Goal: Information Seeking & Learning: Learn about a topic

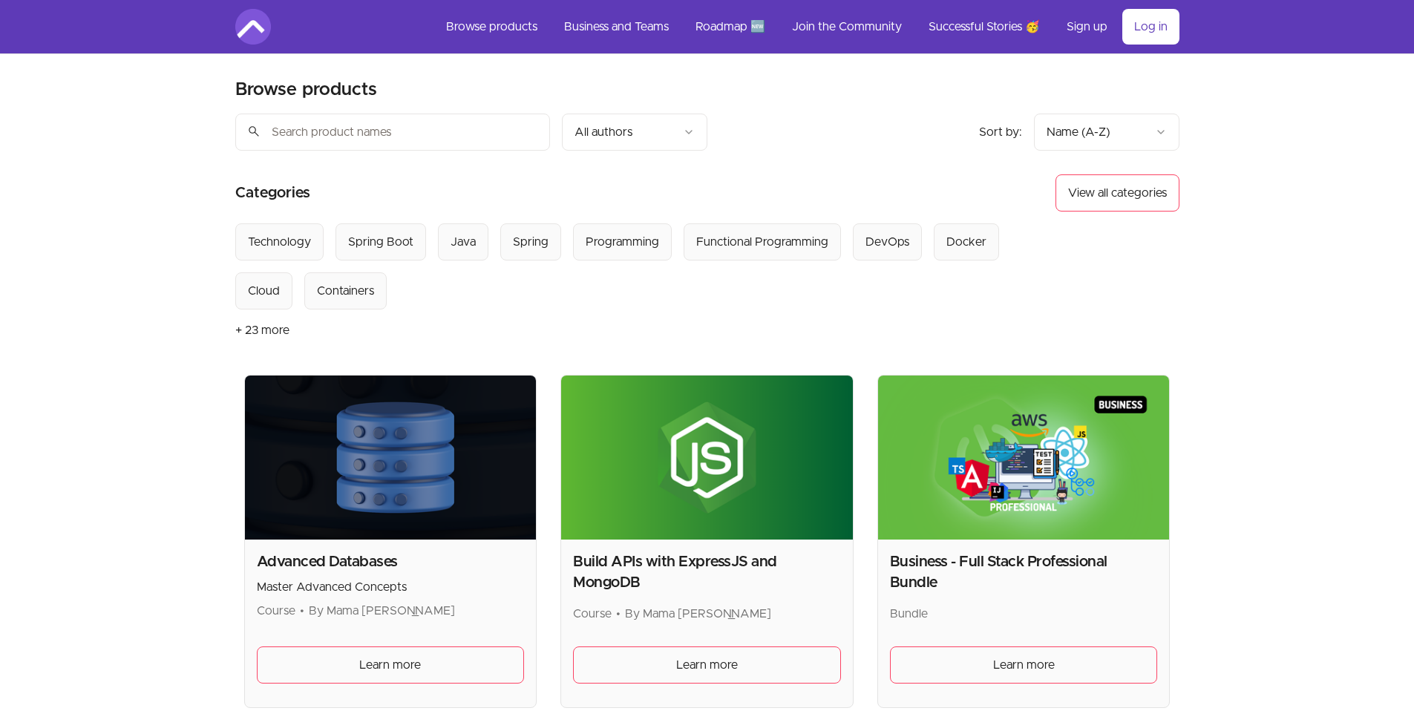
click at [256, 326] on button "+ 23 more" at bounding box center [262, 330] width 54 height 42
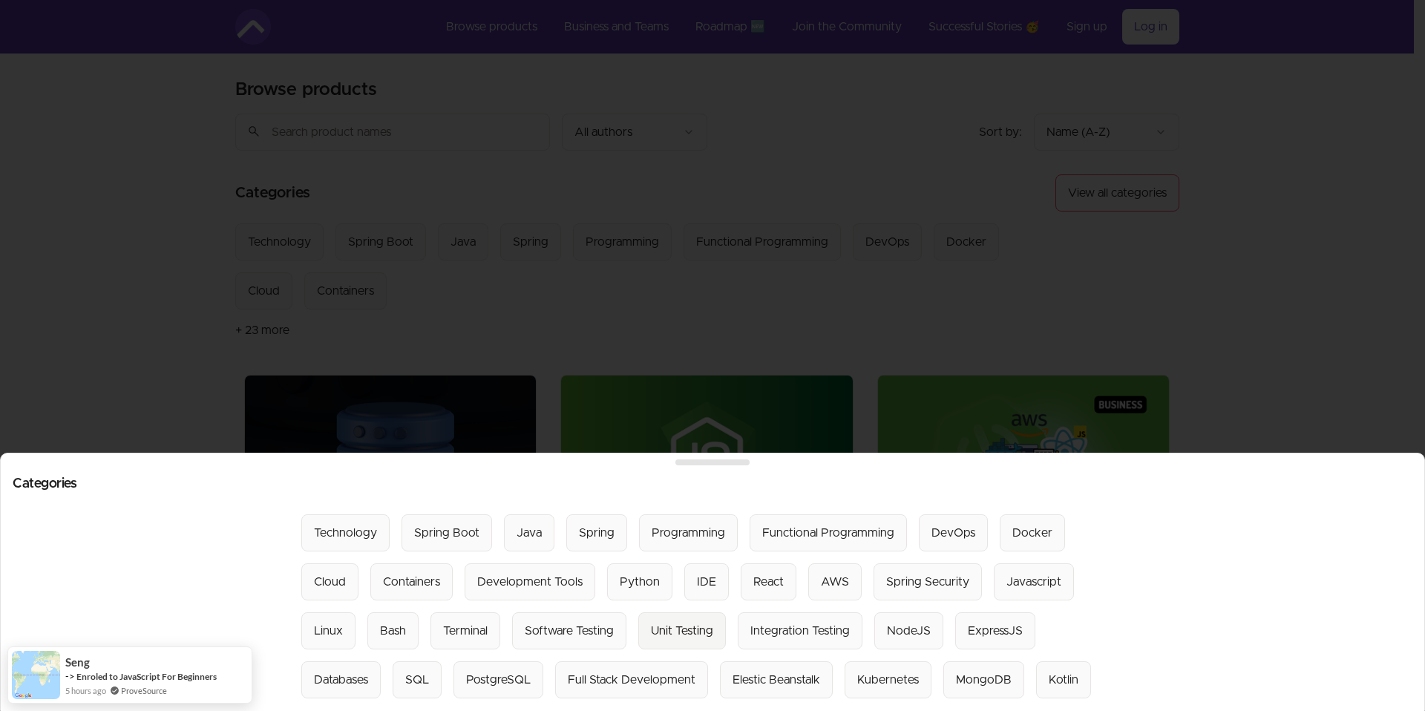
click at [670, 622] on div "Unit Testing" at bounding box center [682, 631] width 62 height 18
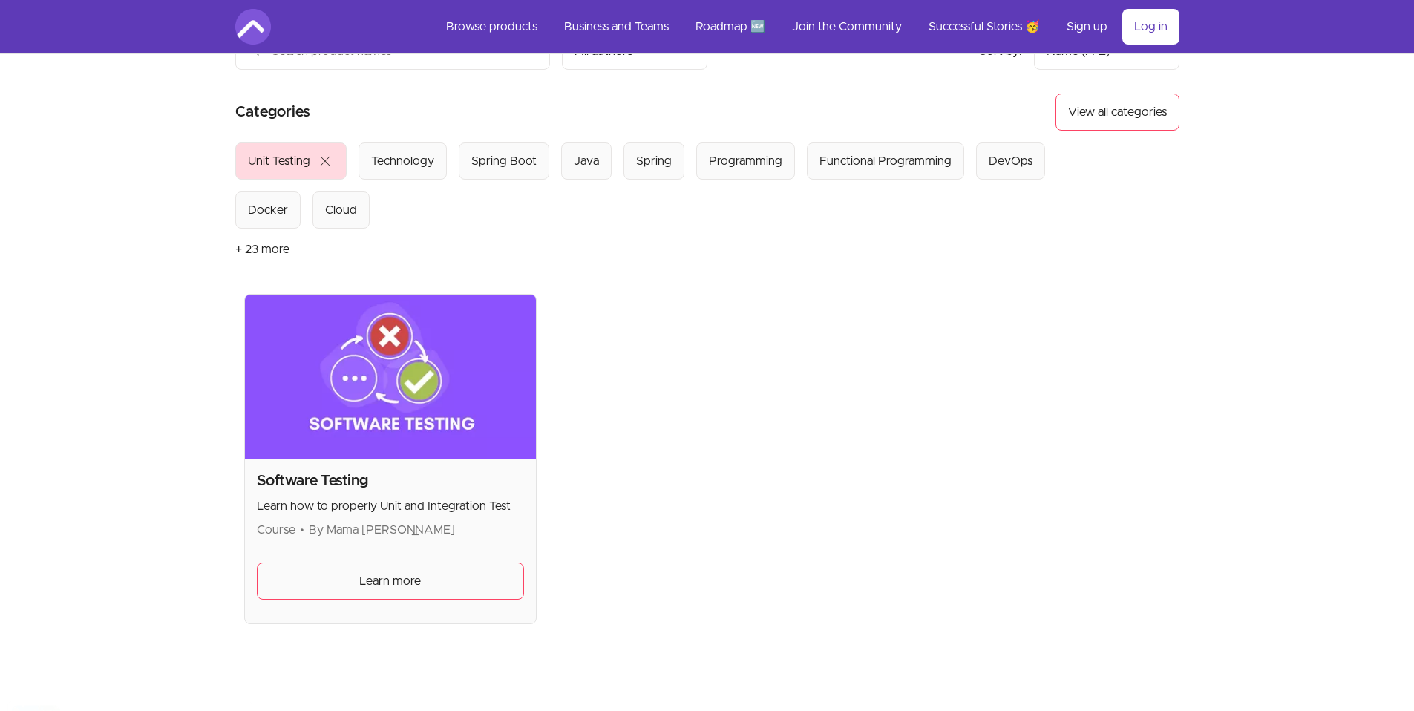
scroll to position [84, 0]
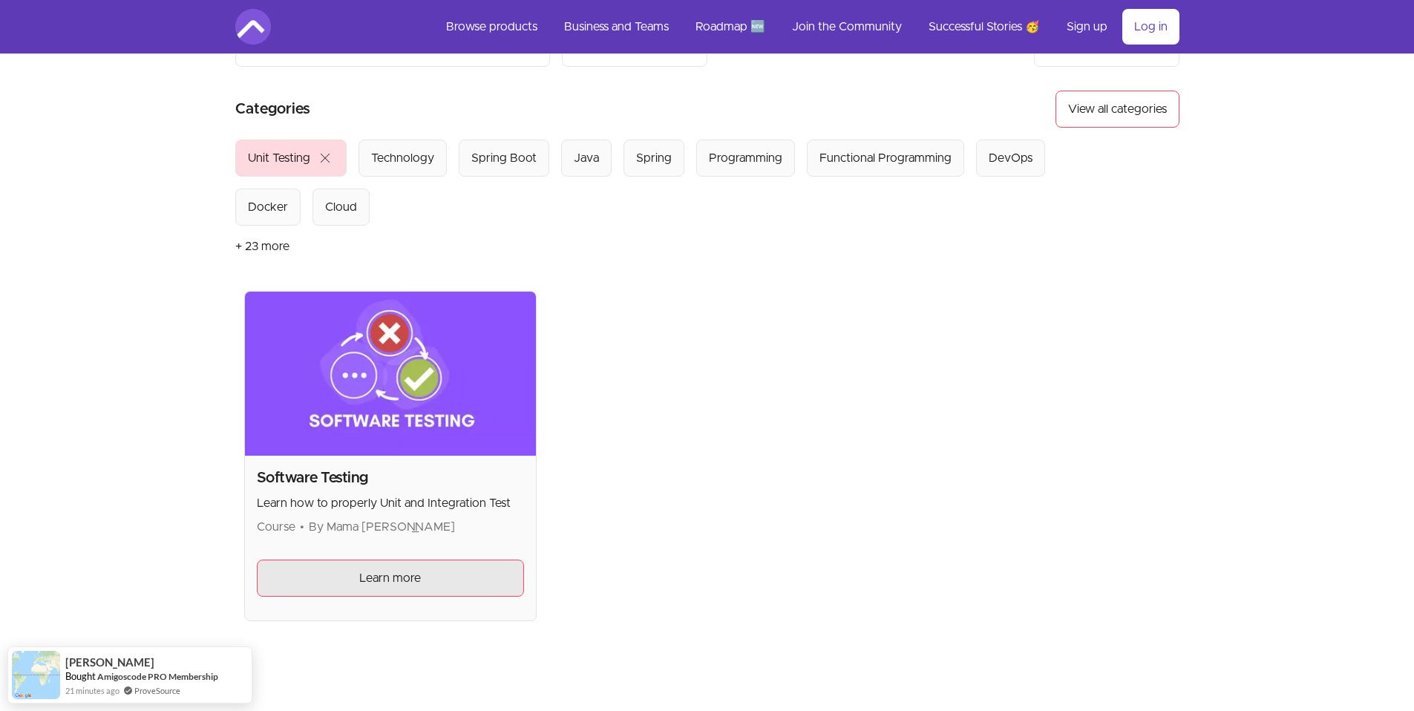
click at [427, 566] on link "Learn more" at bounding box center [391, 577] width 268 height 37
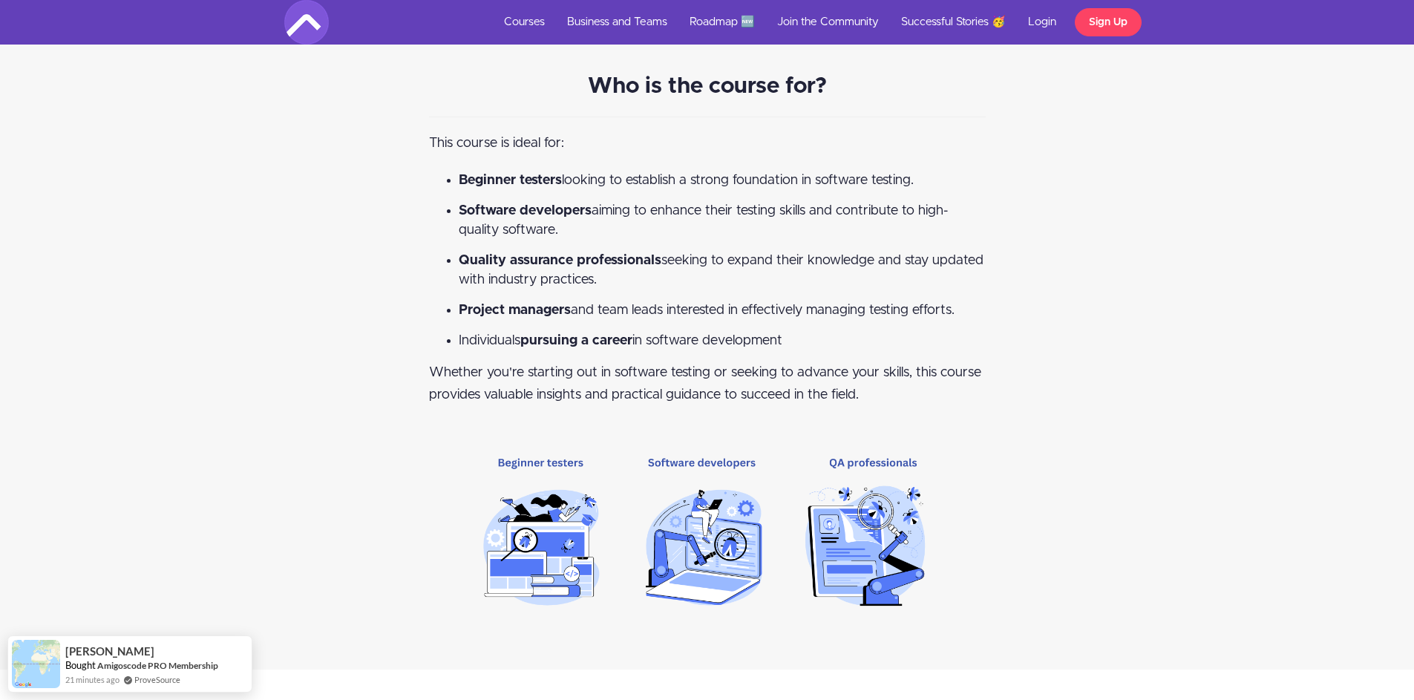
scroll to position [1396, 0]
drag, startPoint x: 781, startPoint y: 178, endPoint x: 905, endPoint y: 178, distance: 123.9
click at [865, 178] on span "Beginner testers looking to establish a strong foundation in software testing." at bounding box center [686, 180] width 455 height 13
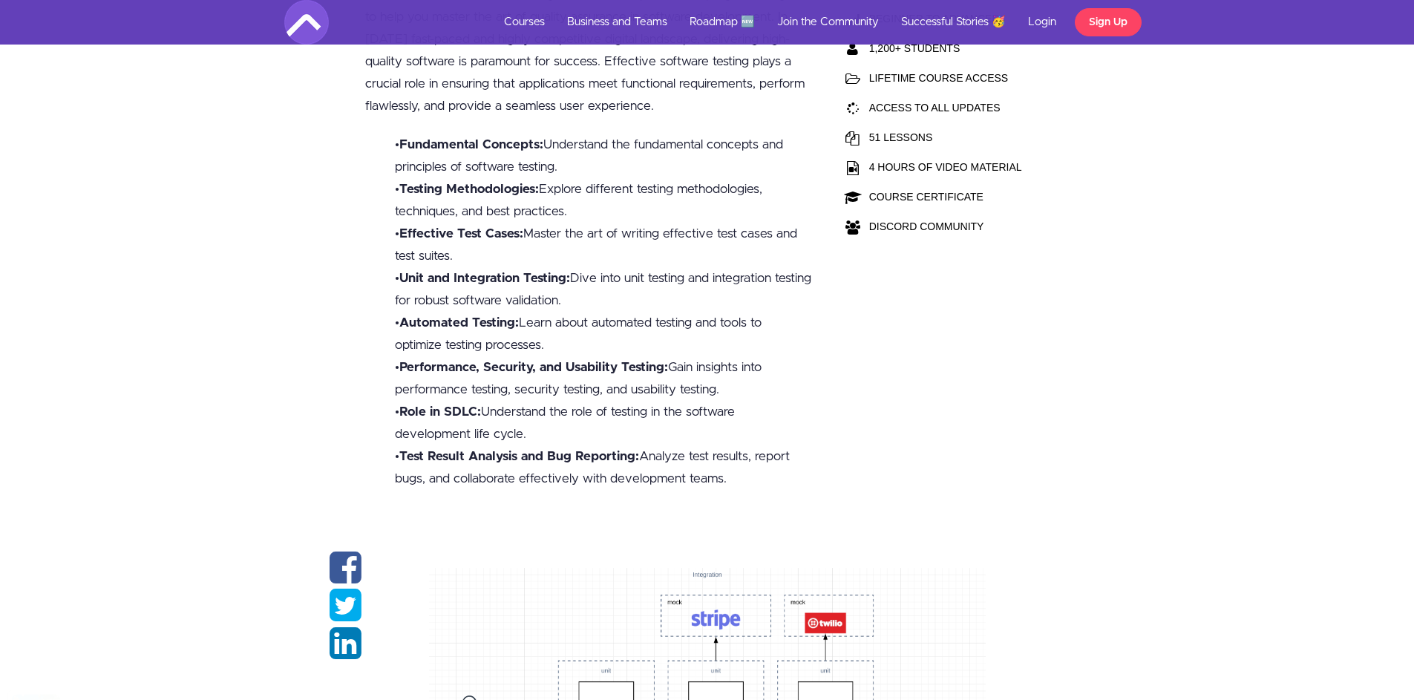
scroll to position [462, 0]
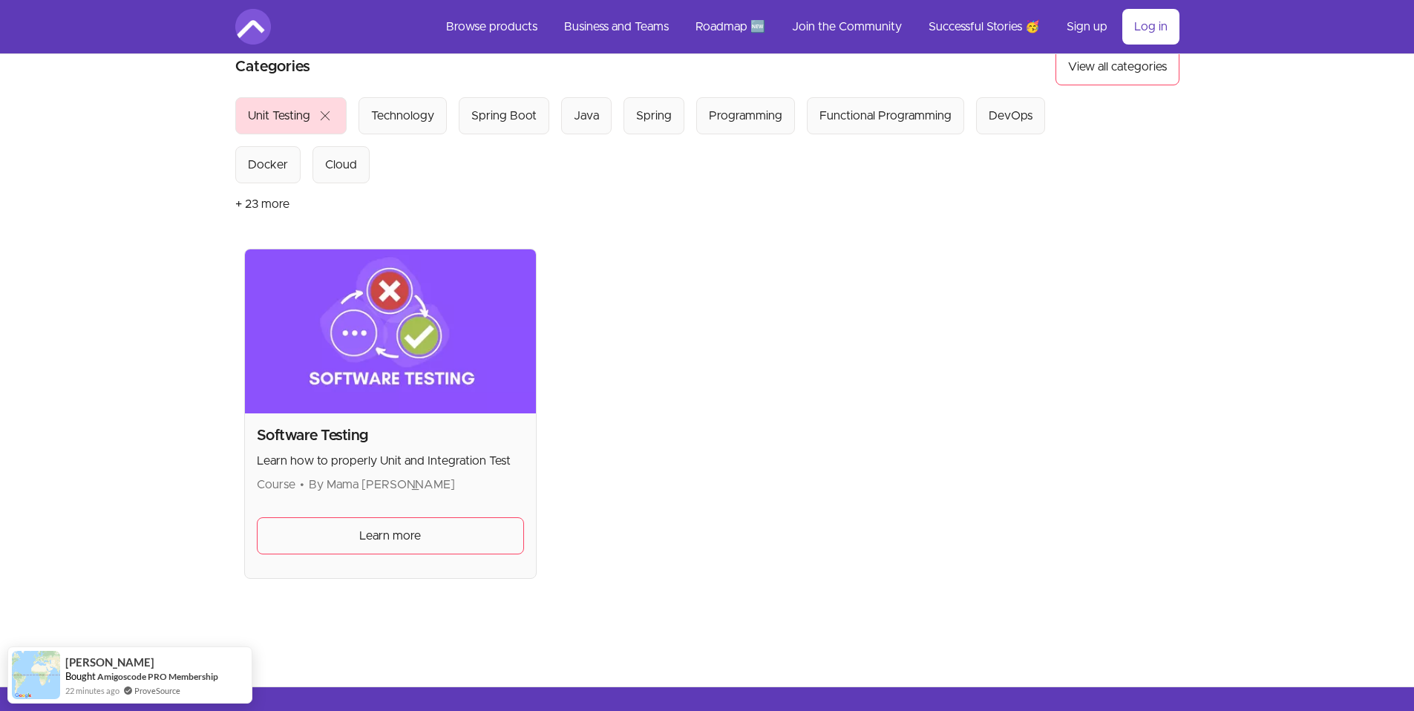
scroll to position [108, 0]
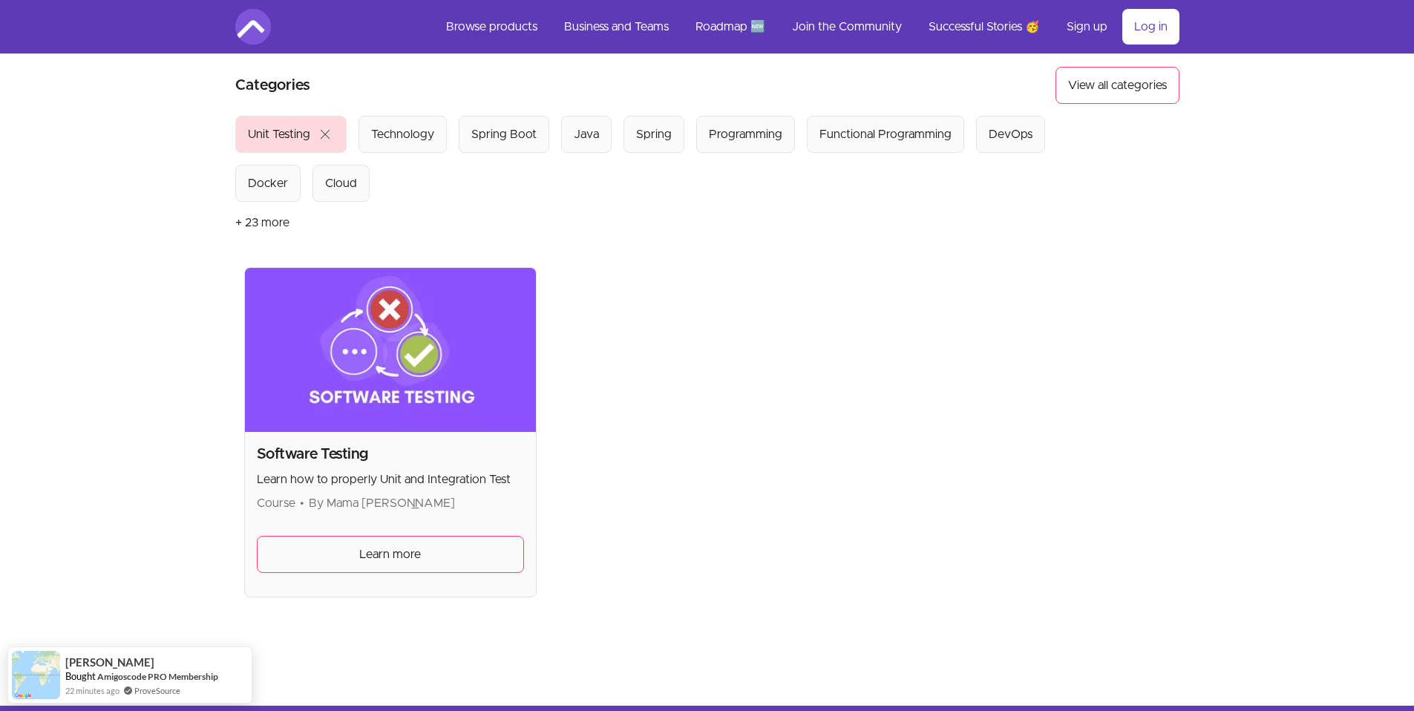
click at [252, 222] on button "+ 23 more" at bounding box center [262, 223] width 54 height 42
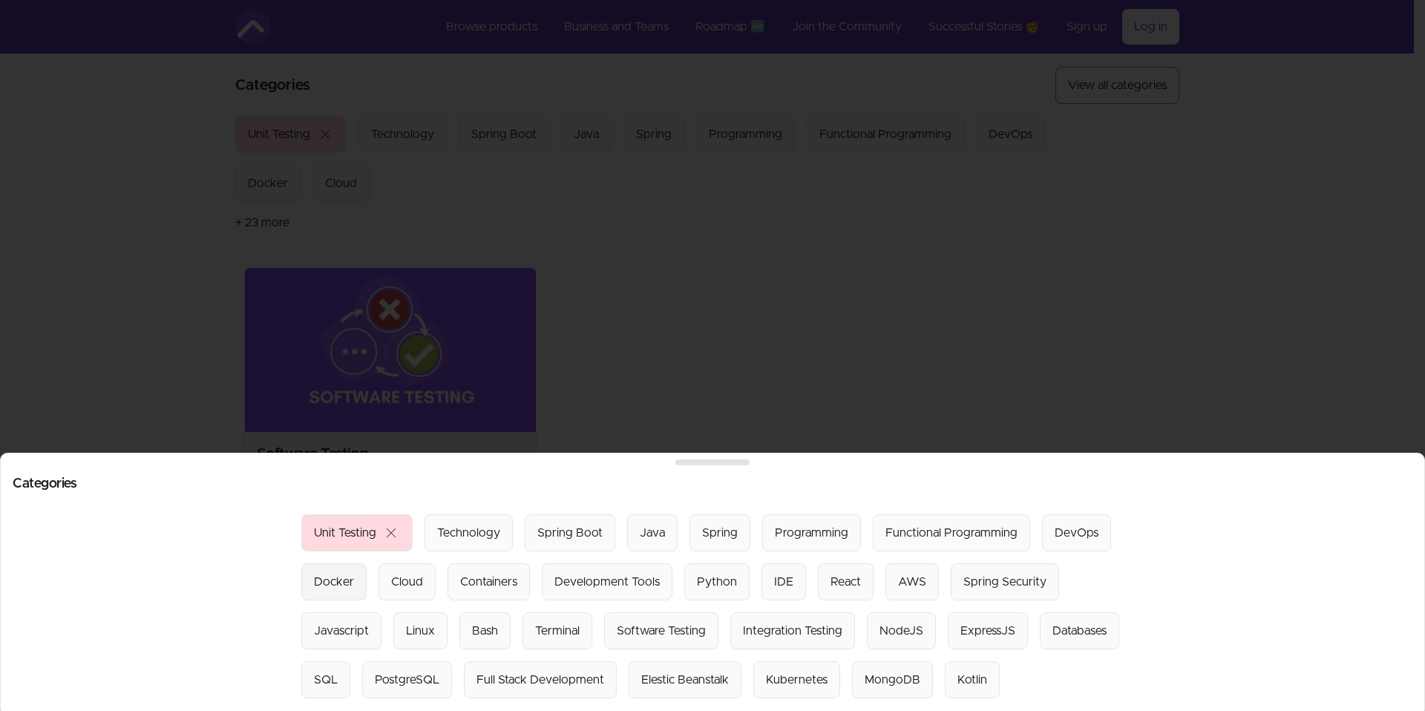
click at [335, 573] on div "Docker" at bounding box center [334, 582] width 40 height 18
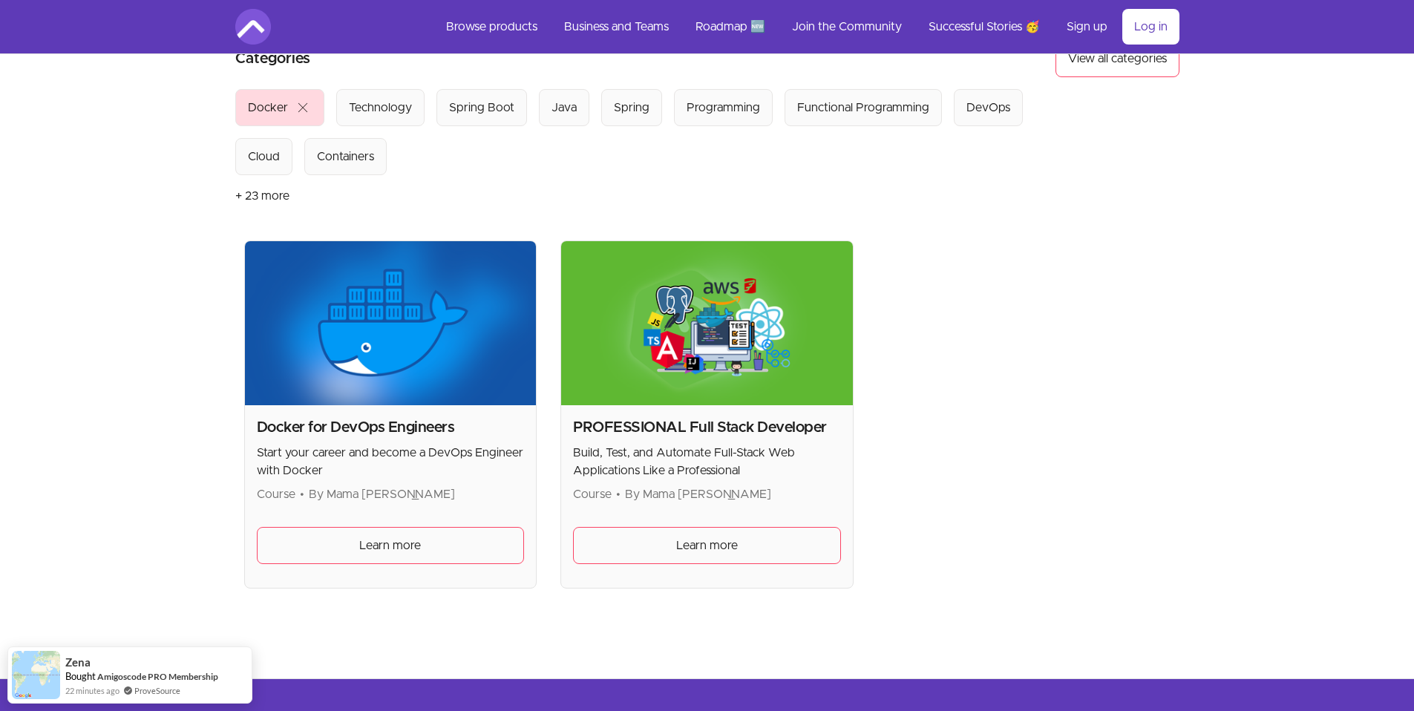
scroll to position [135, 0]
click at [238, 190] on button "+ 23 more" at bounding box center [262, 195] width 54 height 42
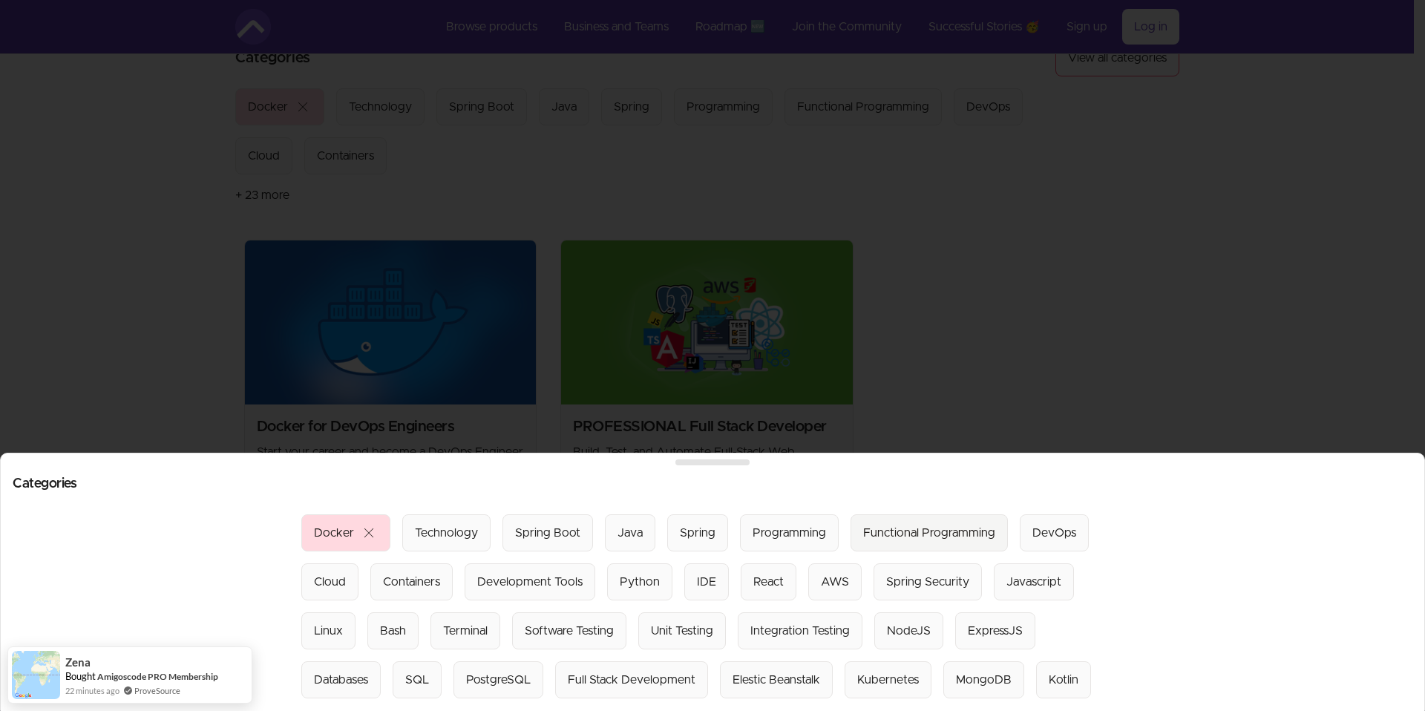
click at [926, 525] on div "Functional Programming" at bounding box center [929, 533] width 132 height 18
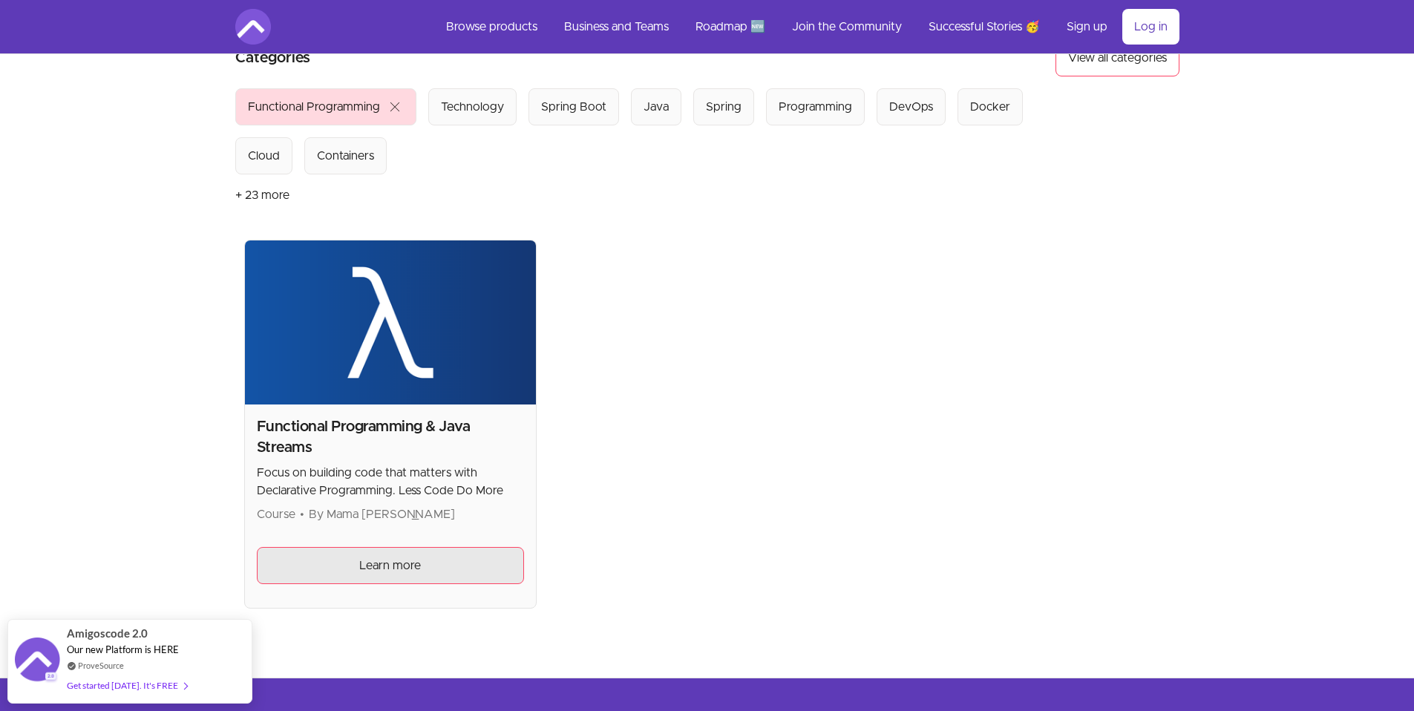
click at [355, 569] on link "Learn more" at bounding box center [391, 565] width 268 height 37
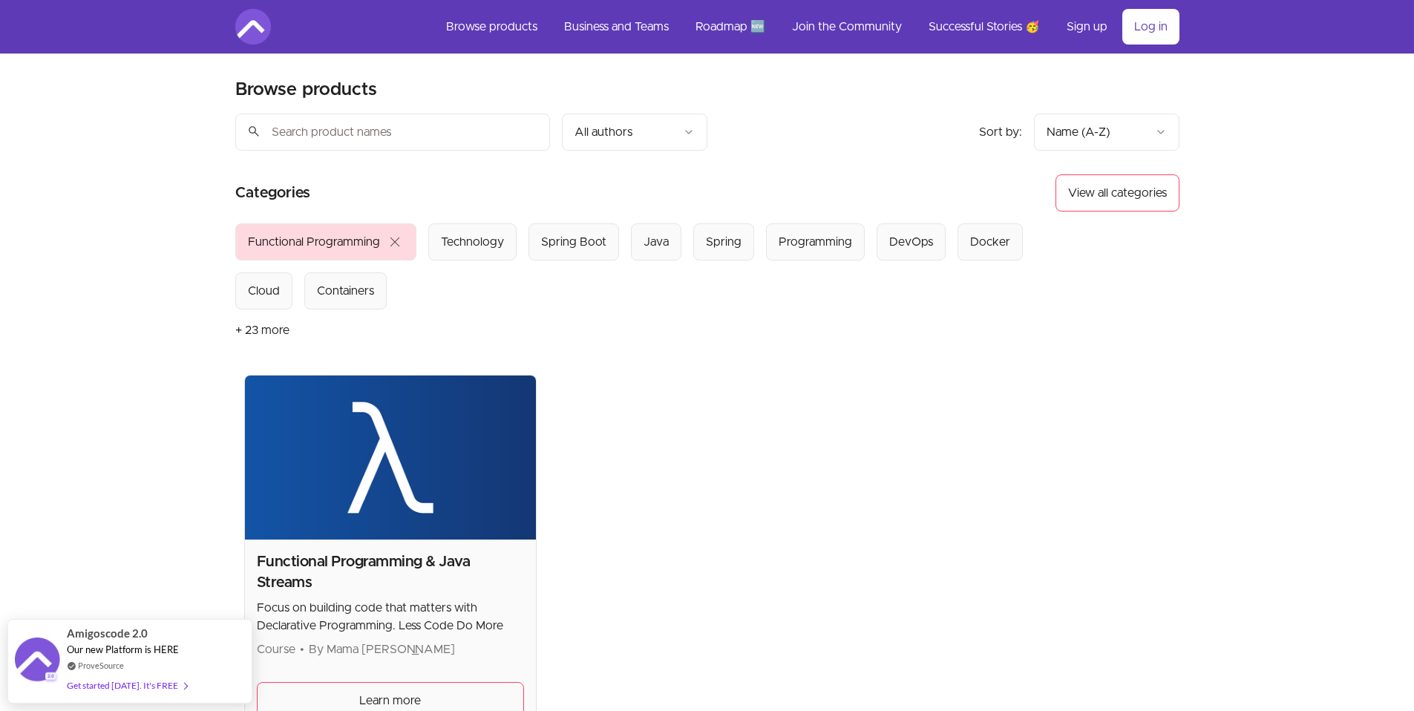
click at [263, 326] on button "+ 23 more" at bounding box center [262, 330] width 54 height 42
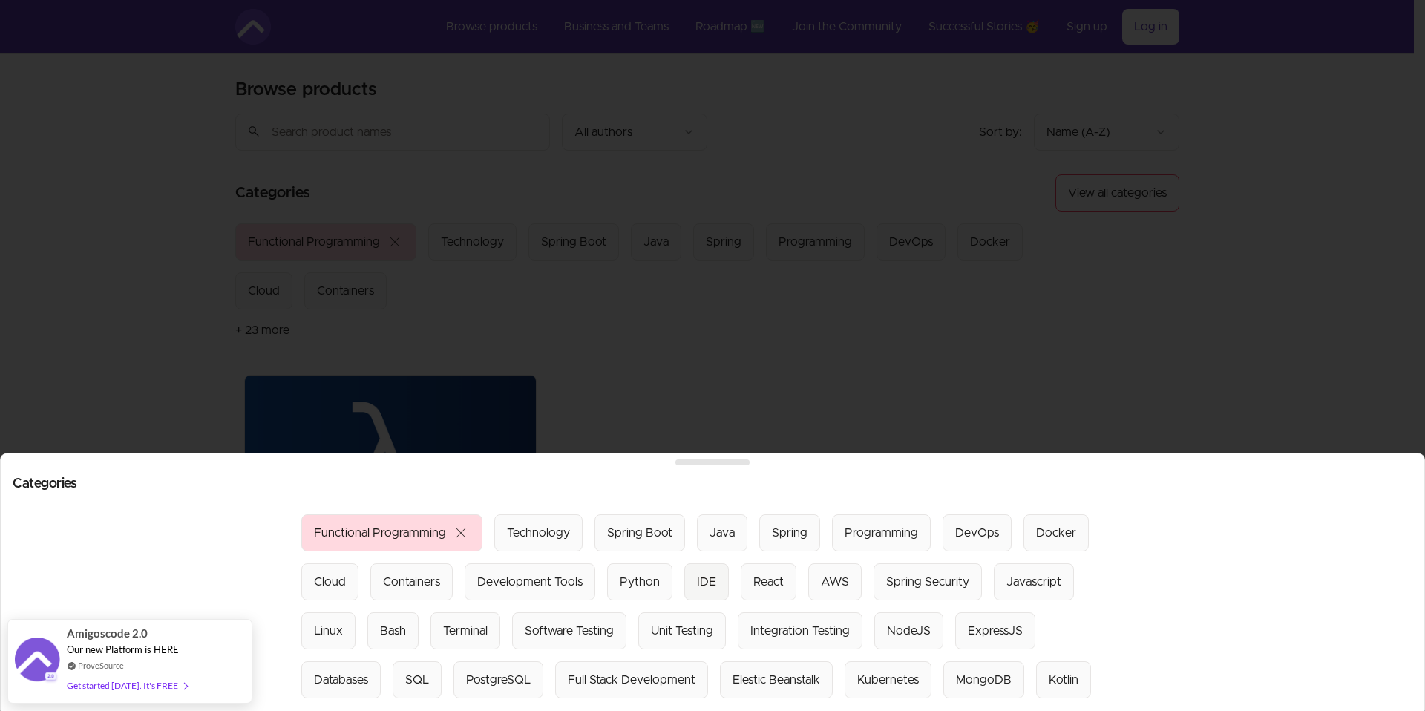
click at [700, 573] on div "IDE" at bounding box center [706, 582] width 19 height 18
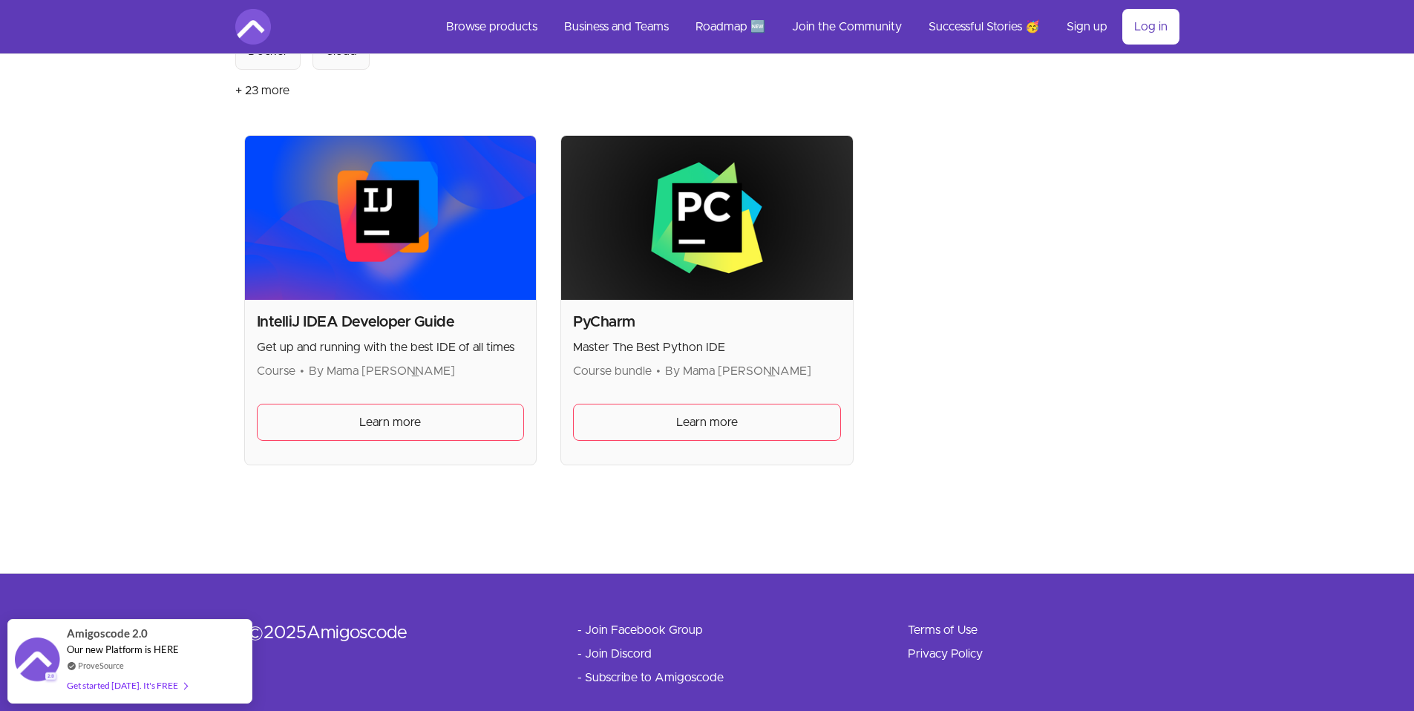
scroll to position [238, 0]
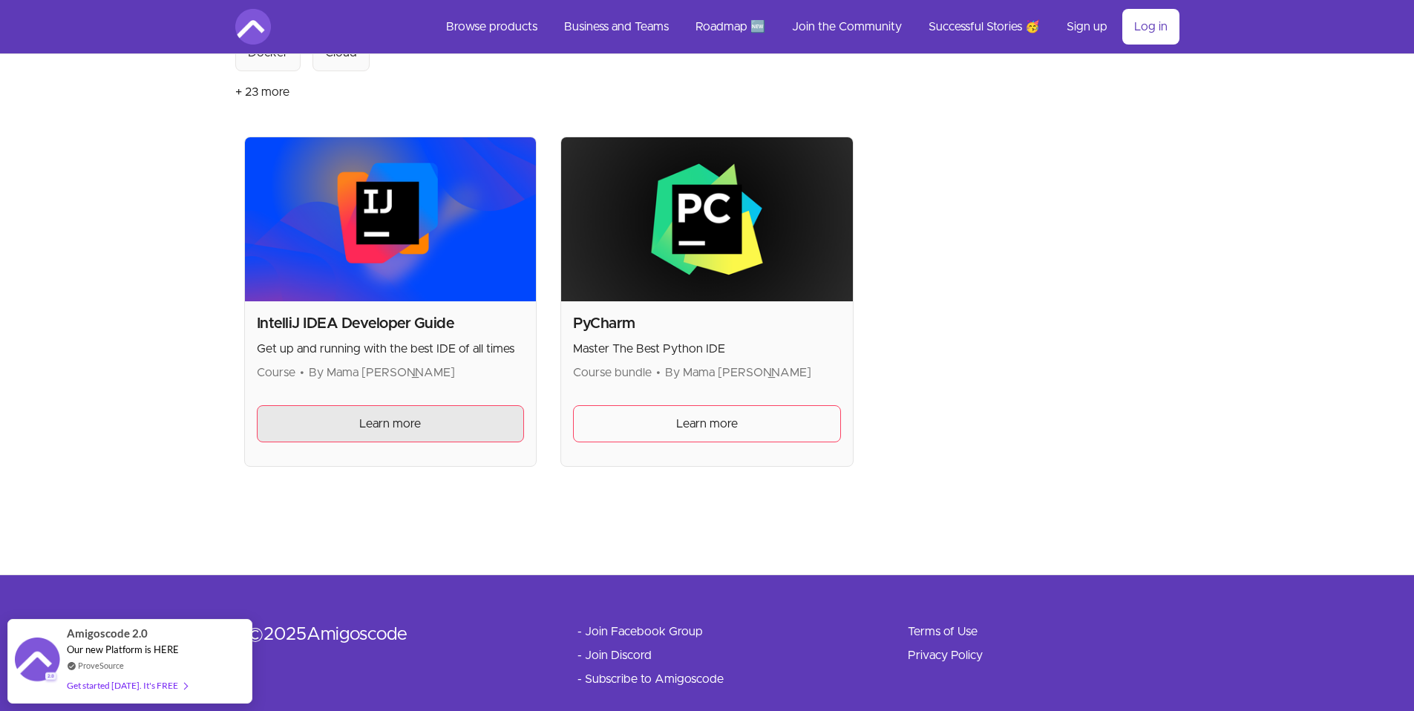
click at [409, 427] on span "Learn more" at bounding box center [390, 424] width 62 height 18
click at [243, 96] on button "+ 23 more" at bounding box center [262, 92] width 54 height 42
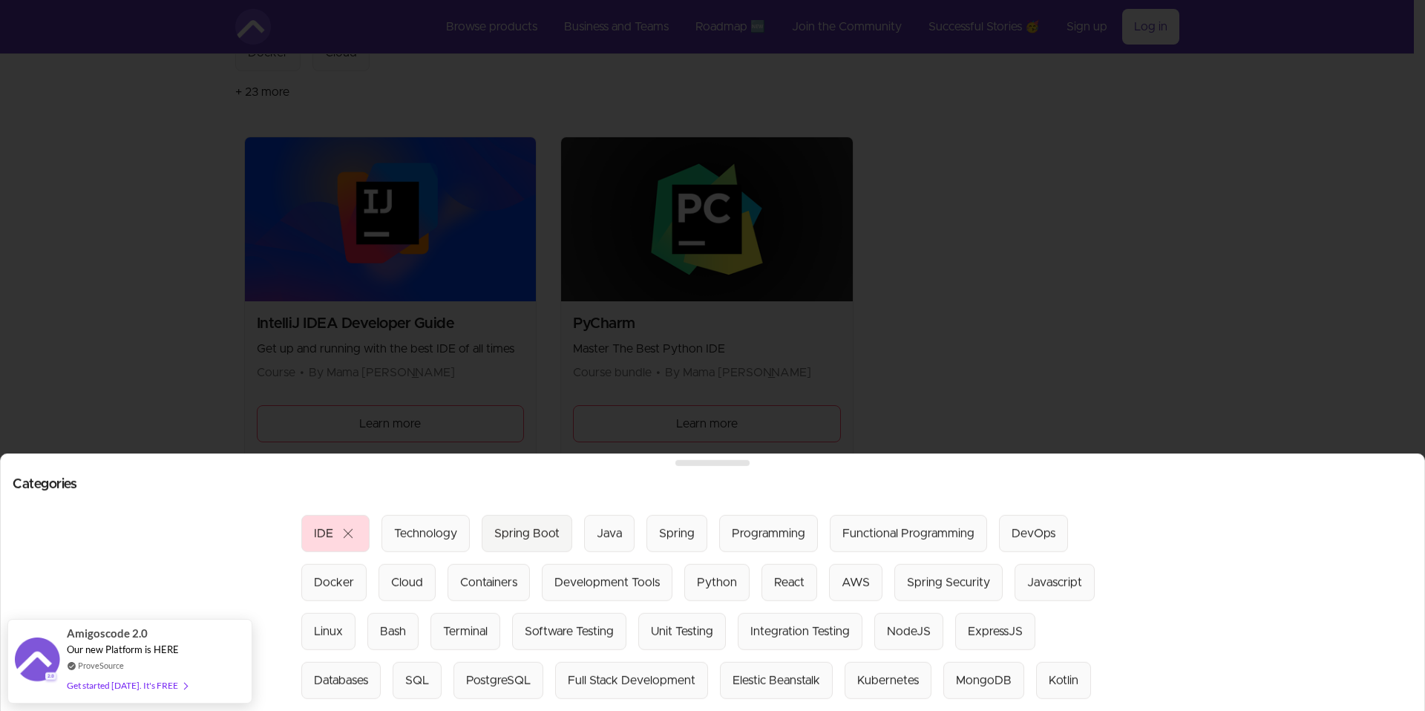
drag, startPoint x: 508, startPoint y: 500, endPoint x: 519, endPoint y: 505, distance: 11.6
click at [512, 501] on div "Categories Select from all categories: IDE close Technology Spring Boot Java Sp…" at bounding box center [712, 582] width 1425 height 258
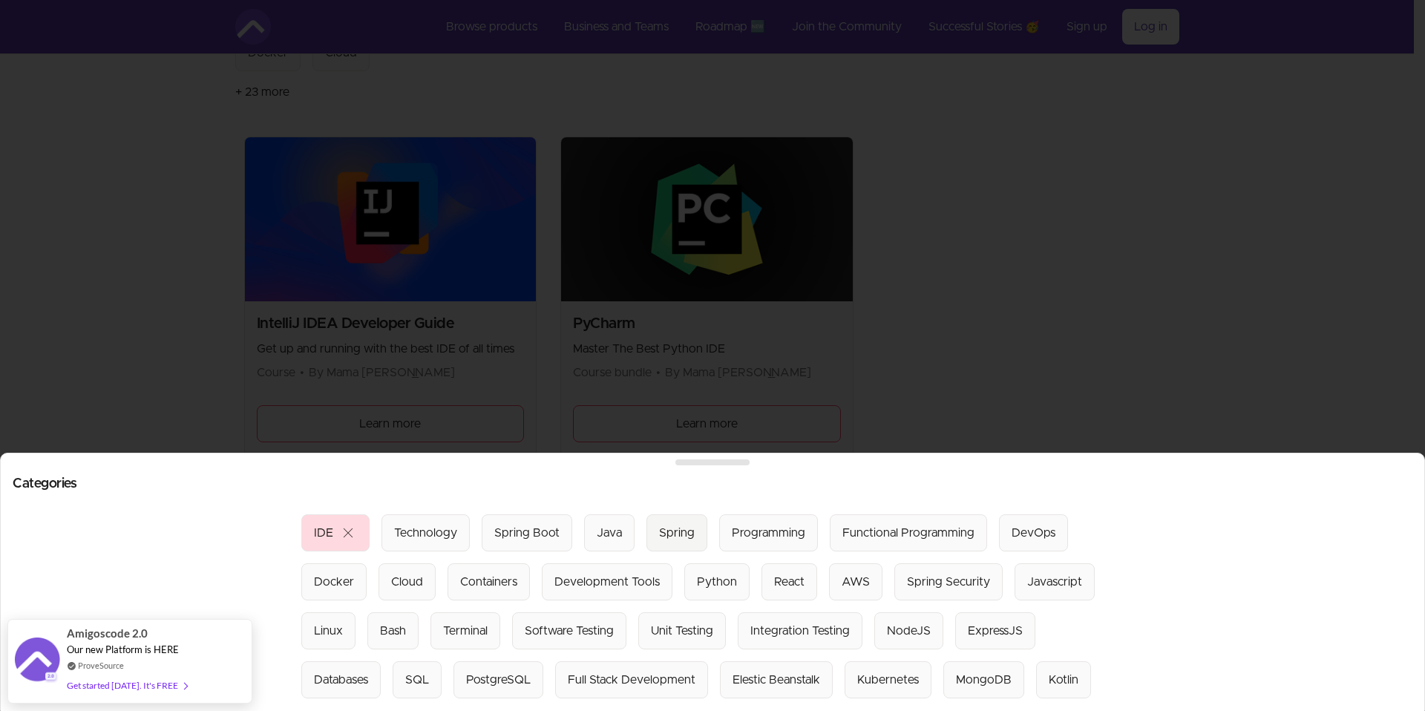
click at [678, 524] on div "Spring" at bounding box center [677, 533] width 36 height 18
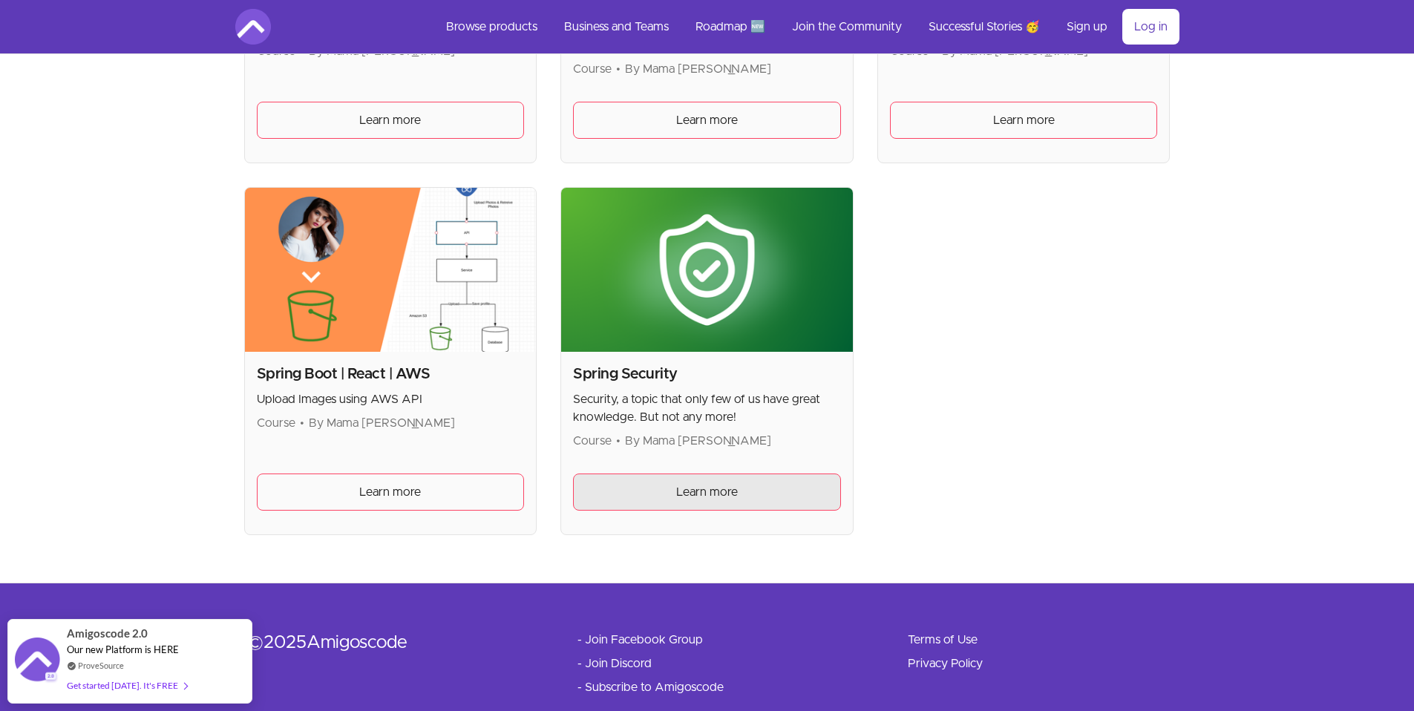
scroll to position [562, 0]
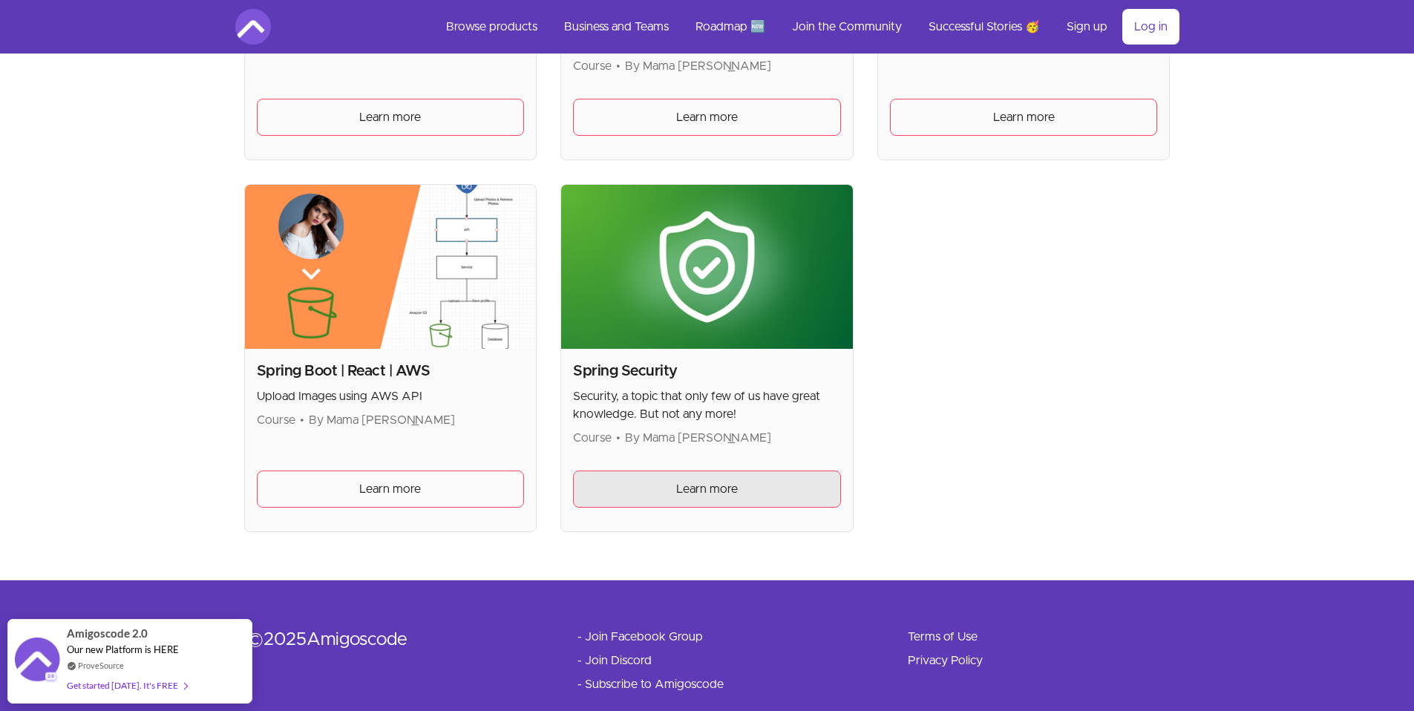
click at [720, 490] on span "Learn more" at bounding box center [707, 489] width 62 height 18
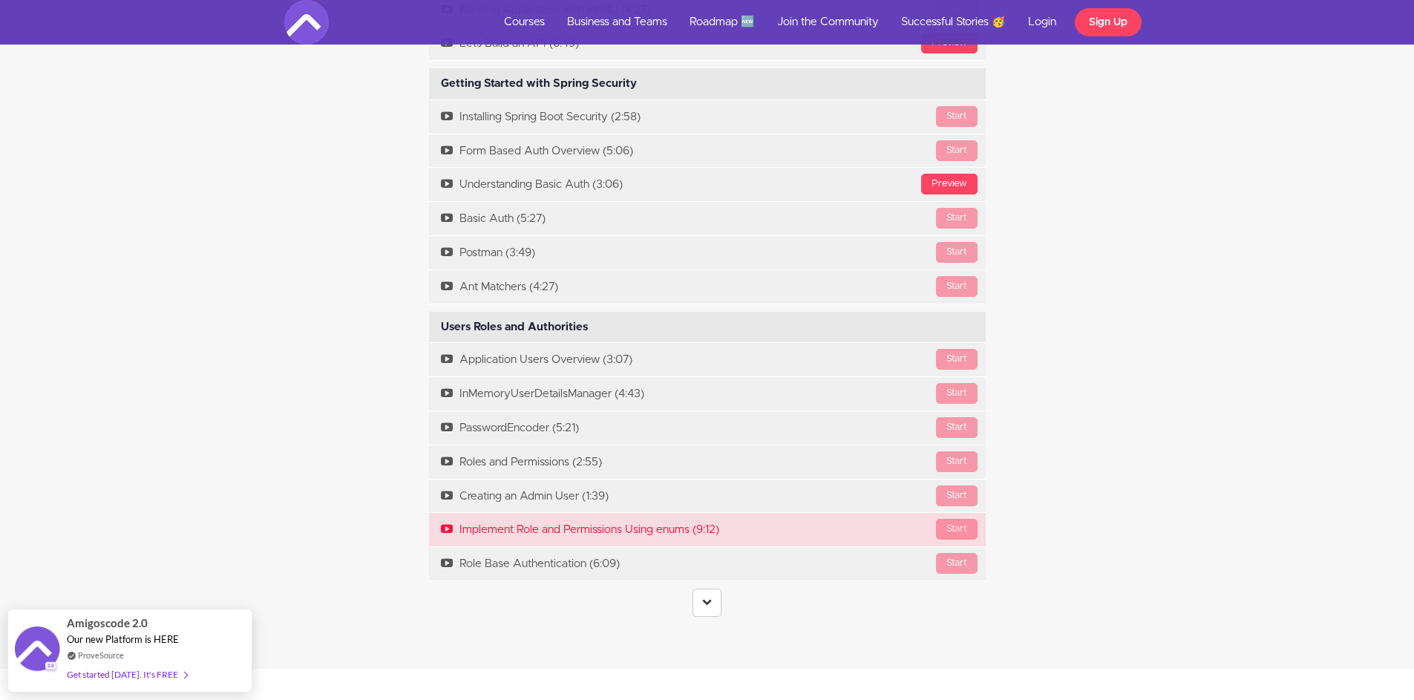
scroll to position [2532, 0]
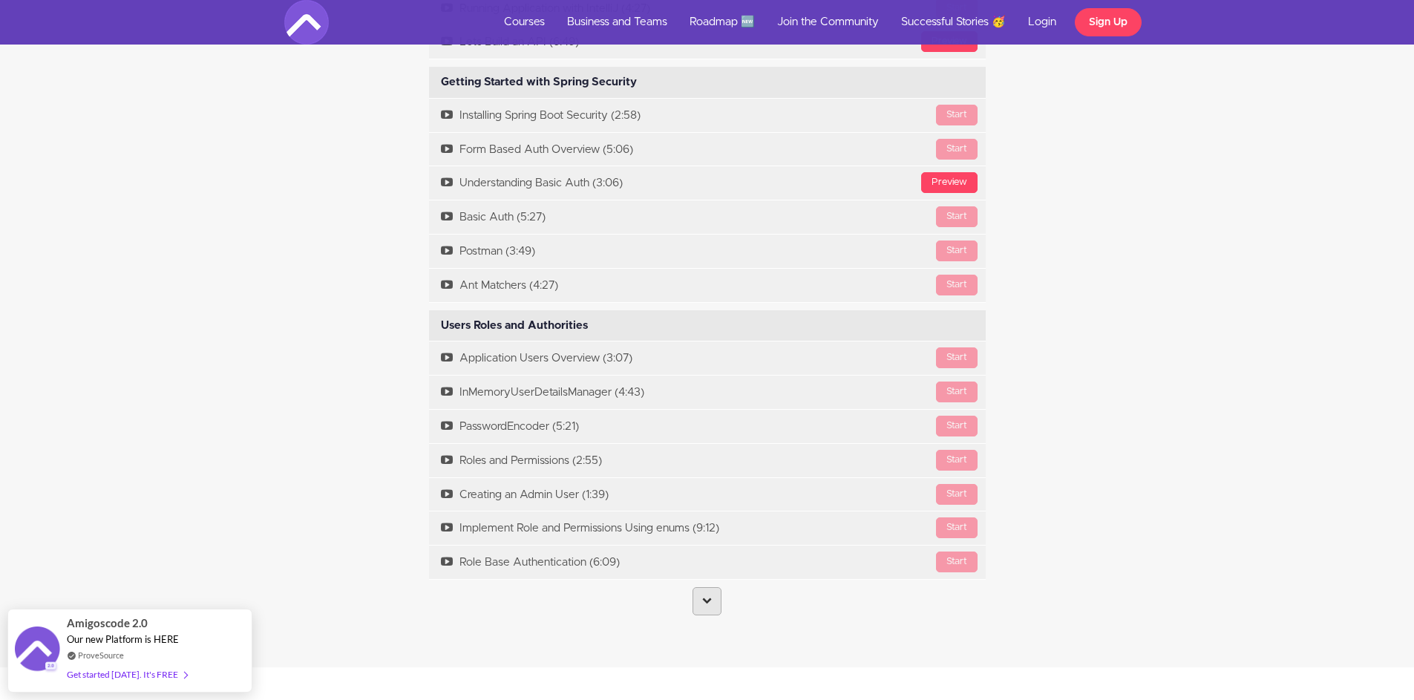
click at [709, 598] on link at bounding box center [706, 601] width 29 height 28
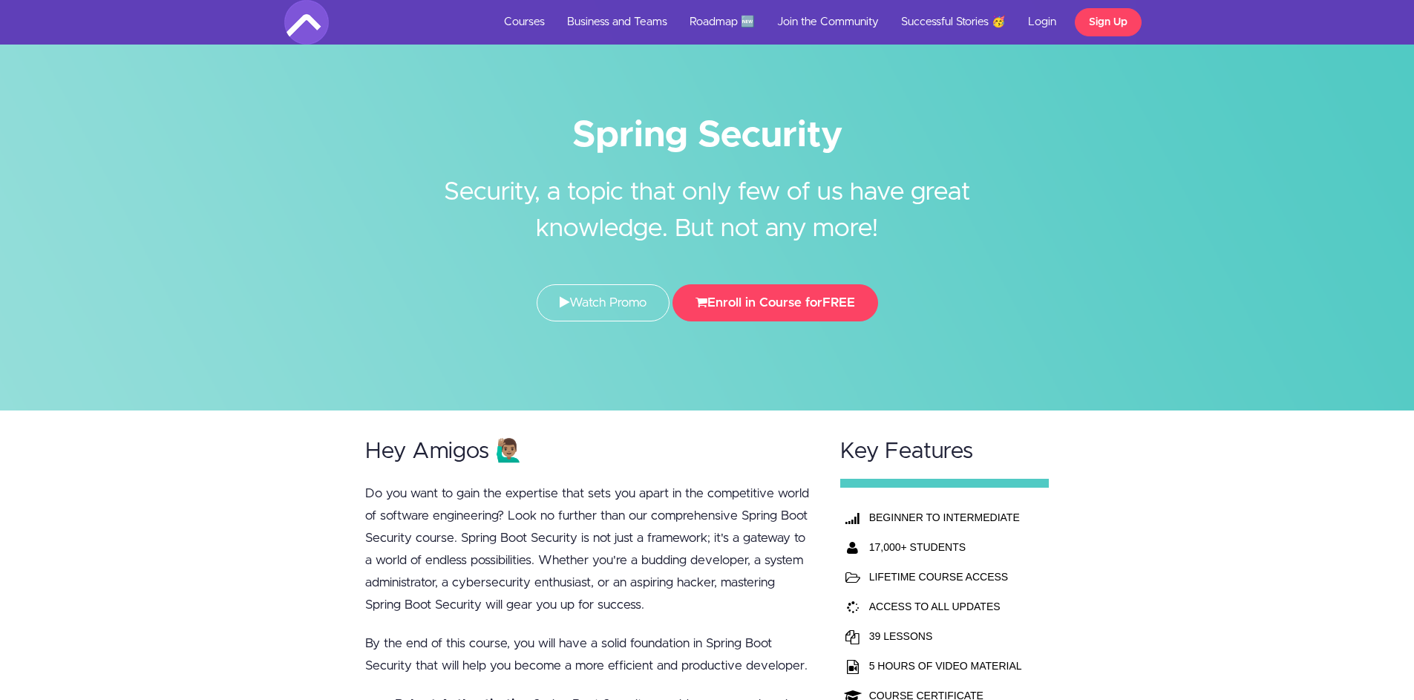
scroll to position [0, 0]
click at [720, 22] on link "Roadmap 🆕" at bounding box center [722, 22] width 88 height 45
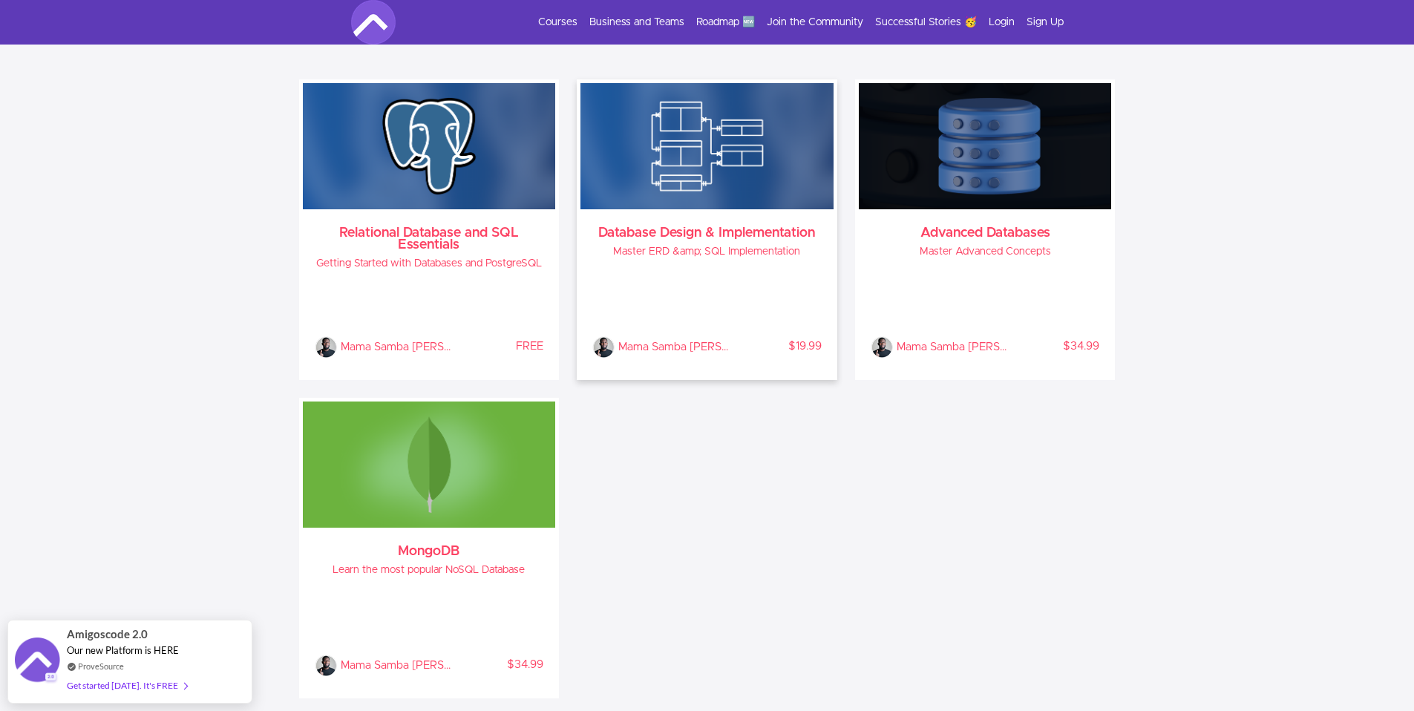
scroll to position [2353, 0]
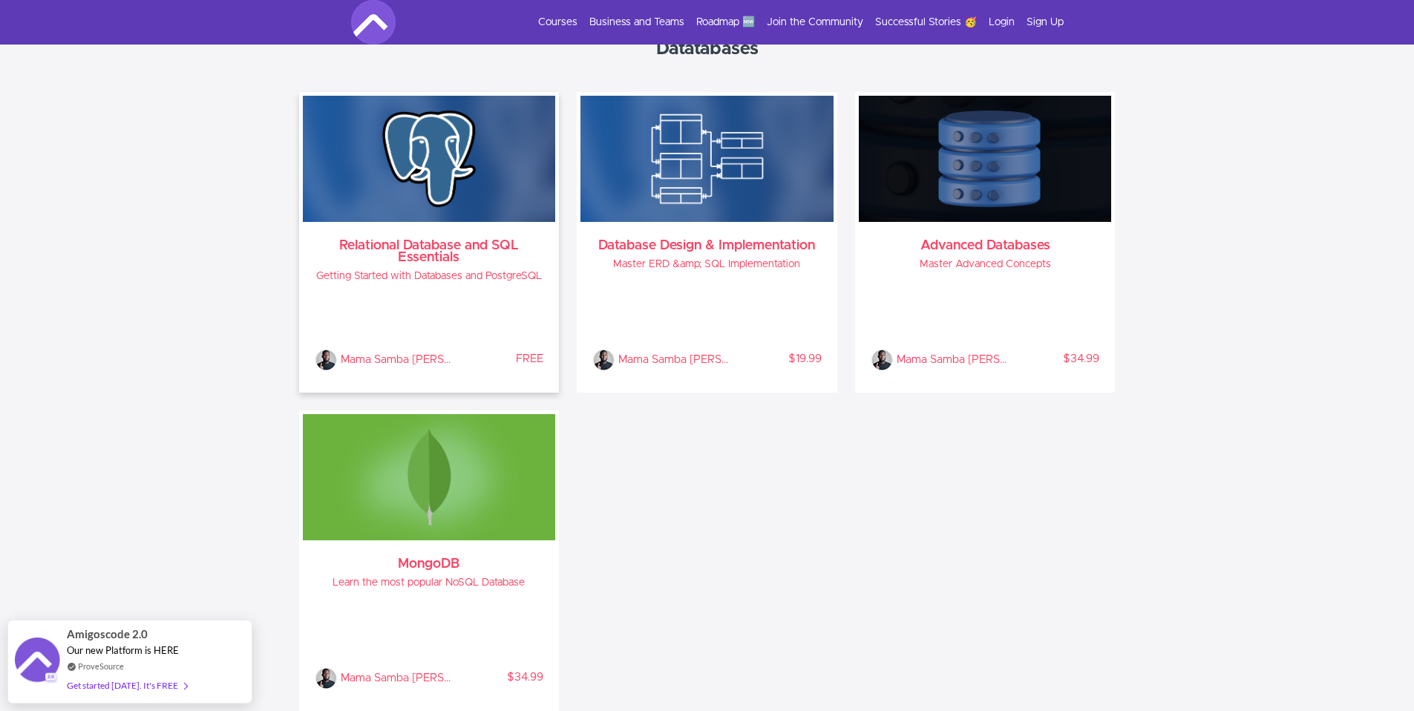
click at [465, 219] on img at bounding box center [429, 159] width 253 height 126
